Goal: Task Accomplishment & Management: Use online tool/utility

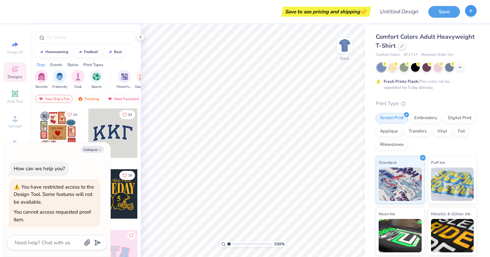
click at [469, 11] on icon "button" at bounding box center [471, 11] width 6 height 6
click at [140, 19] on div "Save to see pricing and shipping 👉" at bounding box center [193, 11] width 351 height 23
click at [369, 12] on div "Save to see pricing and shipping 👉" at bounding box center [326, 12] width 86 height 10
click at [391, 13] on input "Design Title" at bounding box center [407, 11] width 33 height 13
click at [97, 148] on button "Collapse" at bounding box center [92, 149] width 22 height 7
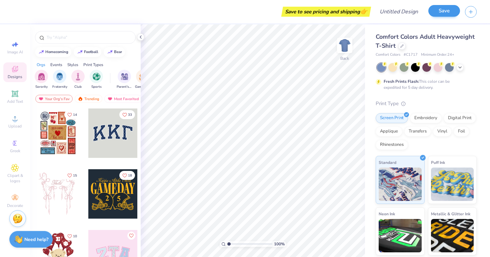
click at [445, 11] on button "Save" at bounding box center [444, 11] width 32 height 12
type textarea "x"
